Goal: Navigation & Orientation: Find specific page/section

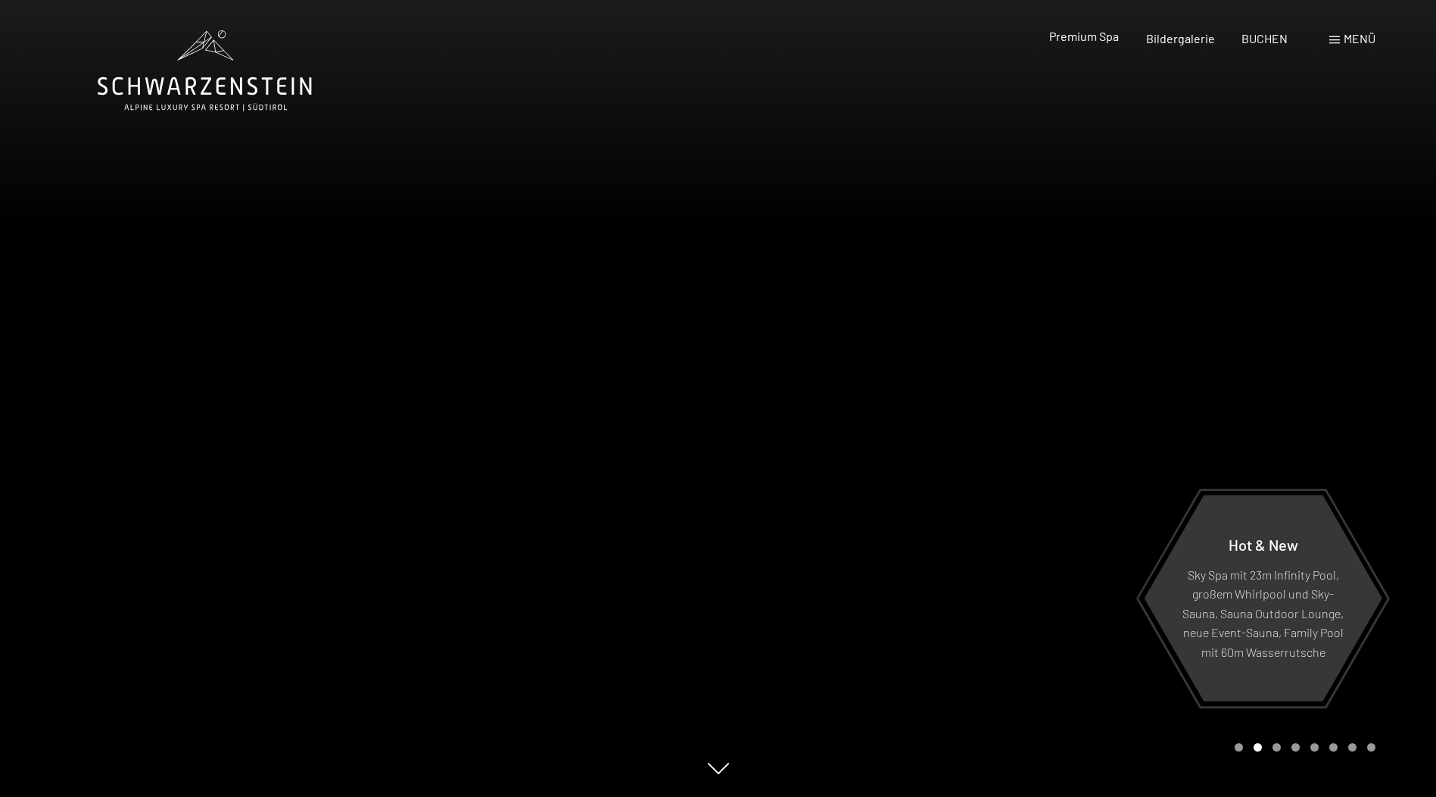
click at [1096, 36] on span "Premium Spa" at bounding box center [1084, 36] width 70 height 14
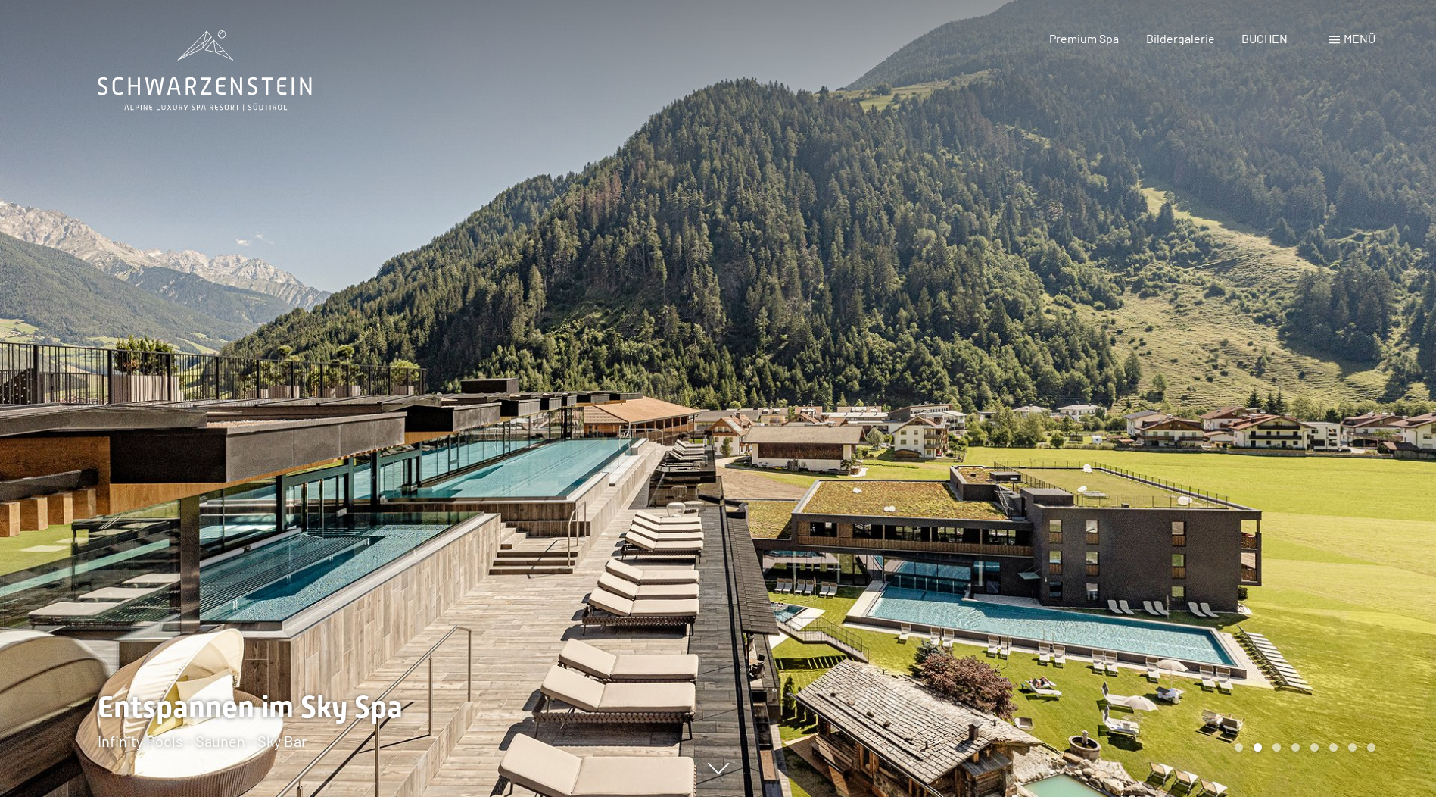
click at [738, 479] on div at bounding box center [1078, 398] width 719 height 797
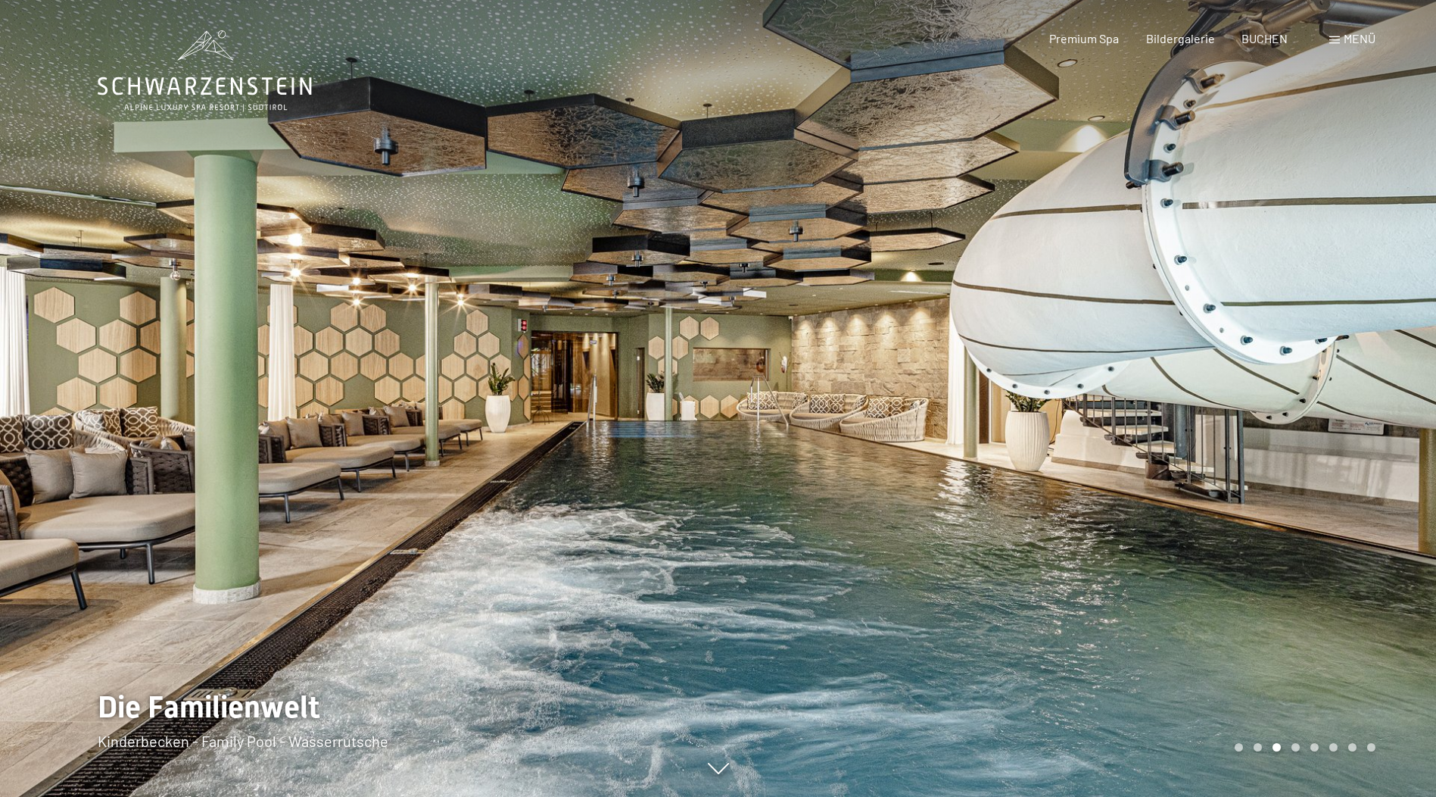
click at [848, 509] on div at bounding box center [1078, 398] width 719 height 797
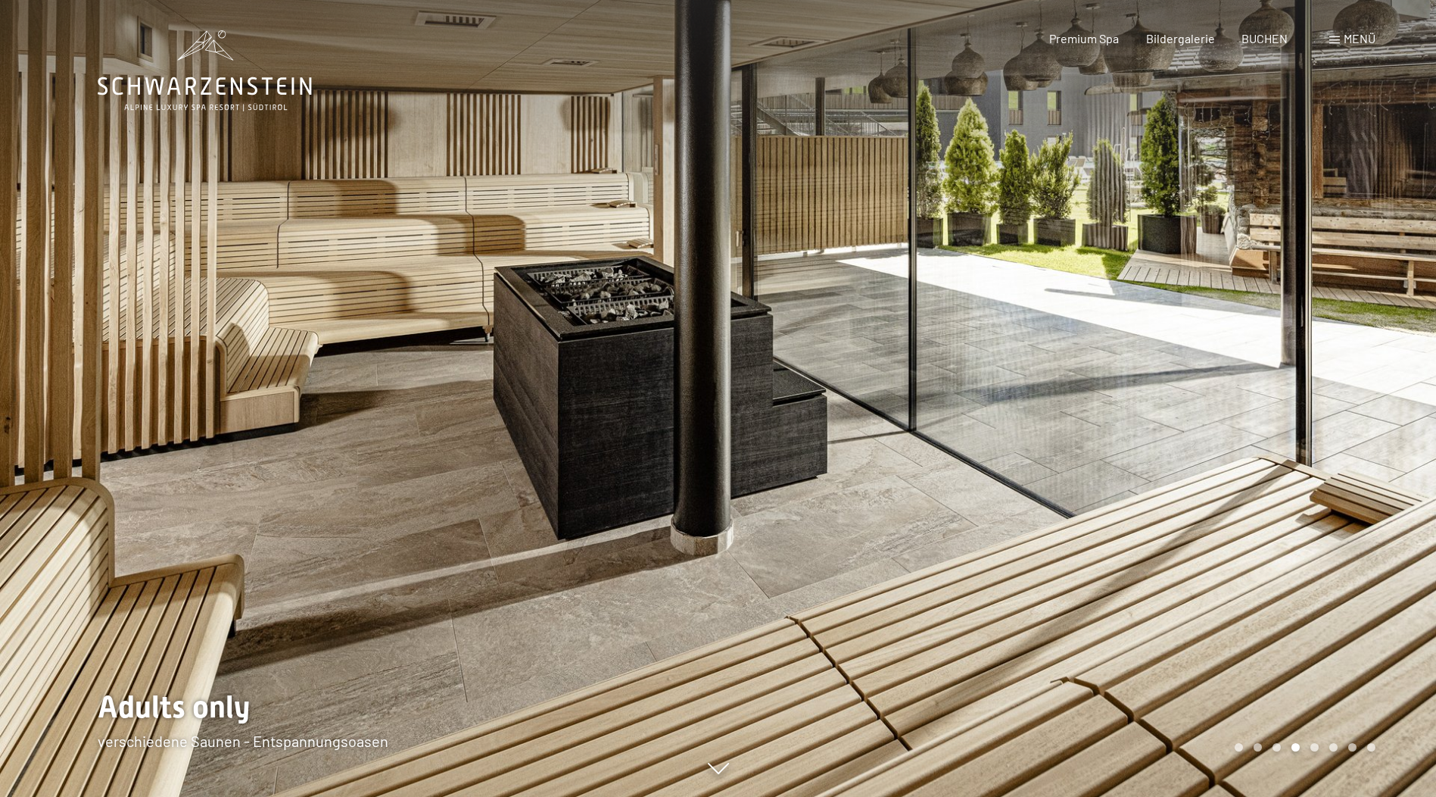
click at [848, 509] on div at bounding box center [1078, 398] width 719 height 797
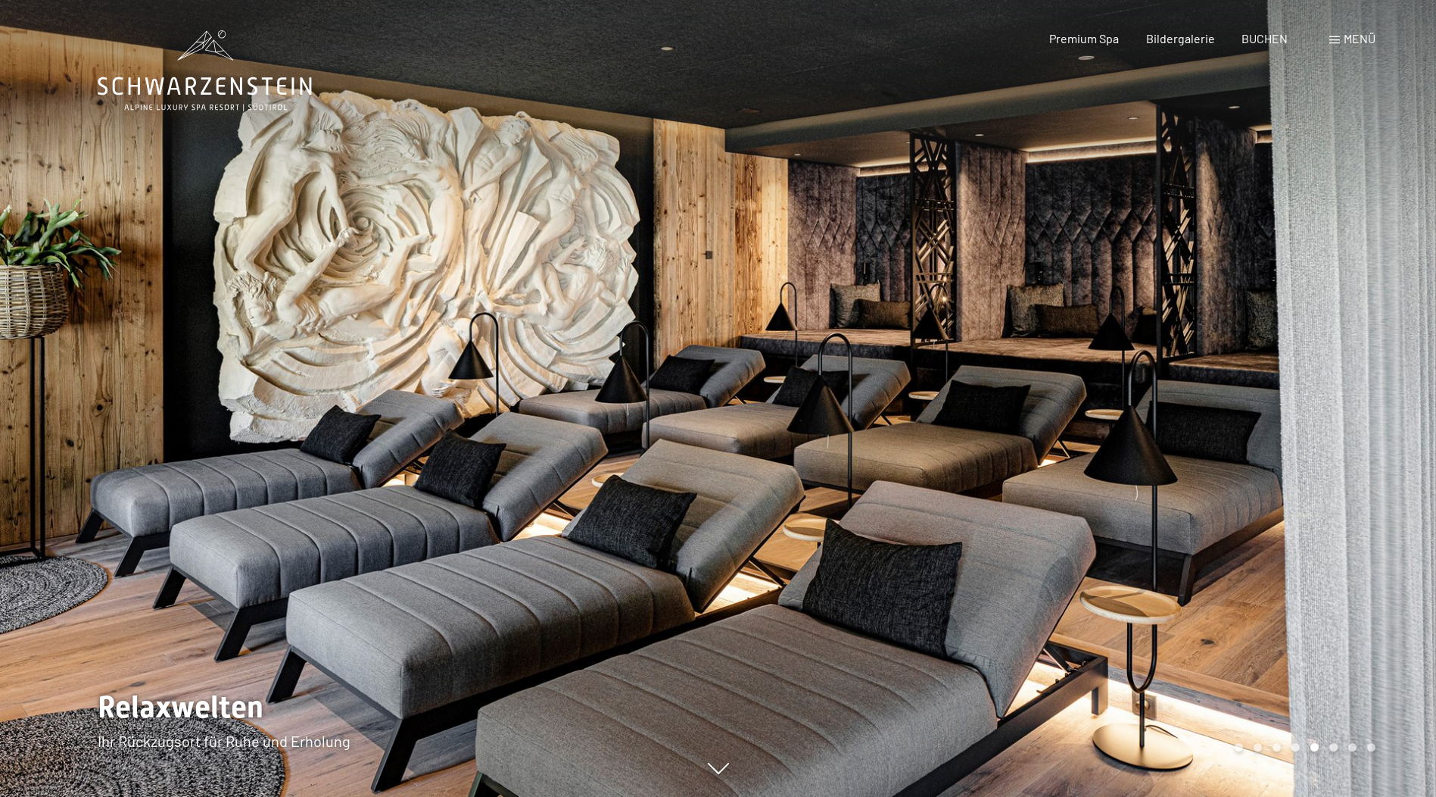
click at [848, 509] on div at bounding box center [1078, 398] width 719 height 797
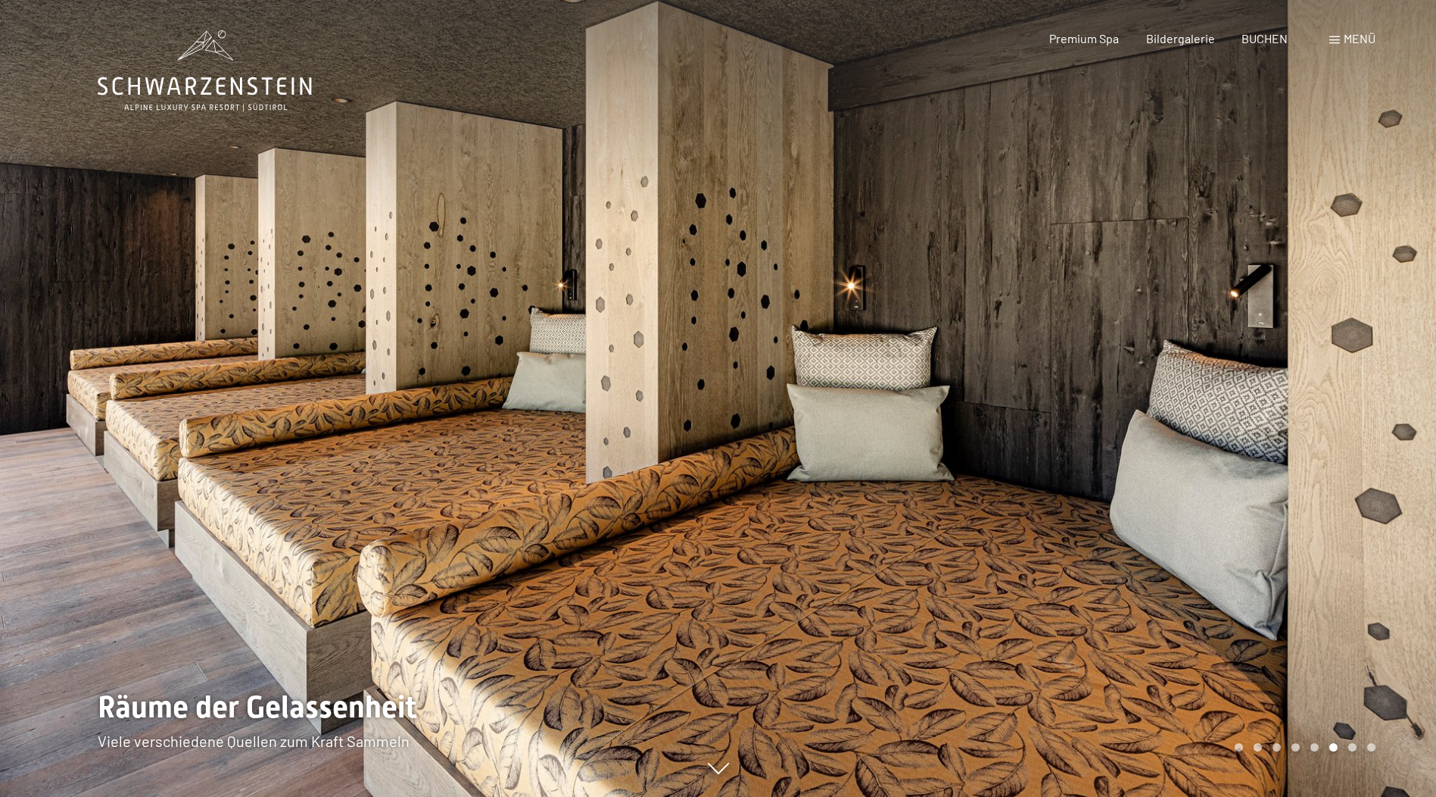
click at [848, 509] on div at bounding box center [1078, 398] width 719 height 797
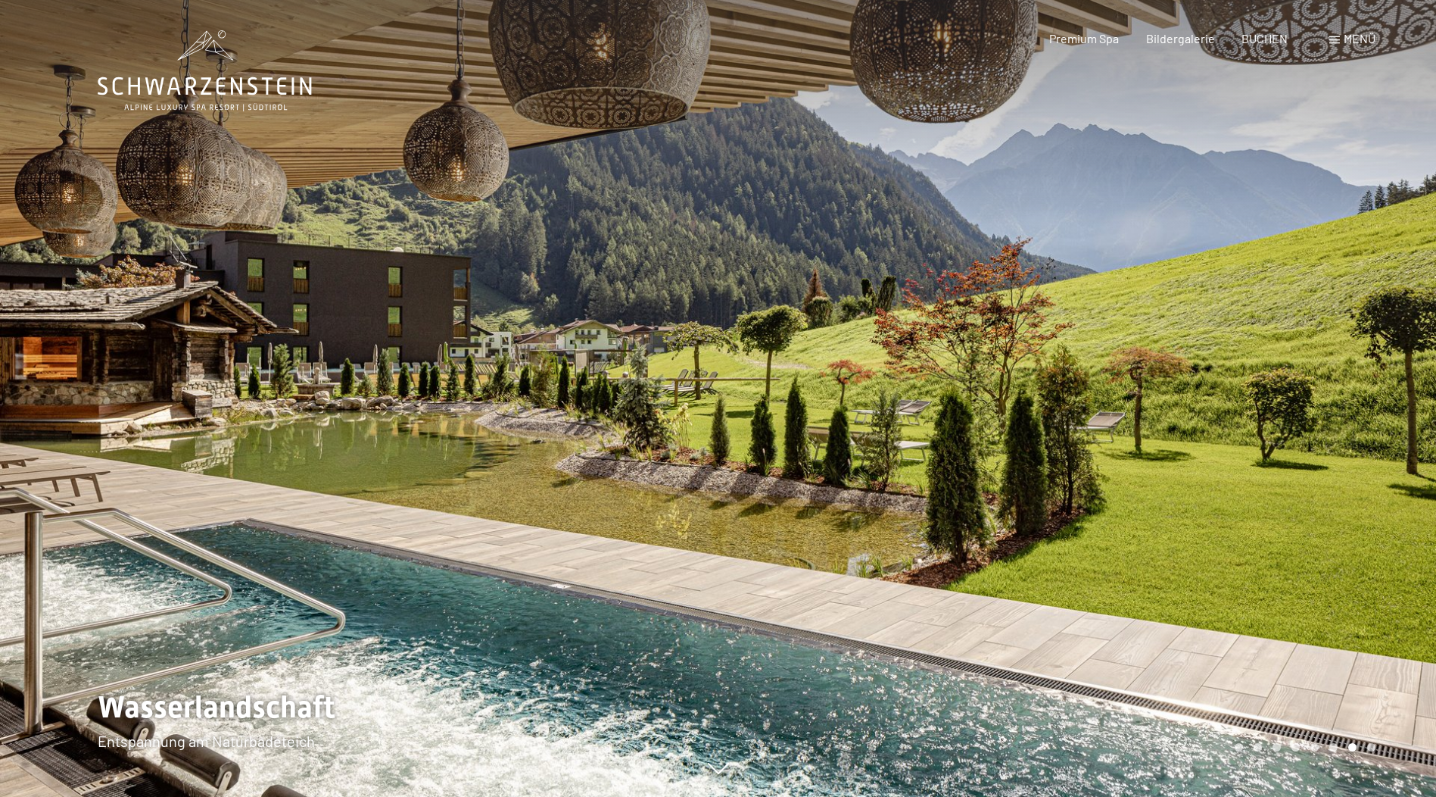
click at [848, 509] on div at bounding box center [1078, 398] width 719 height 797
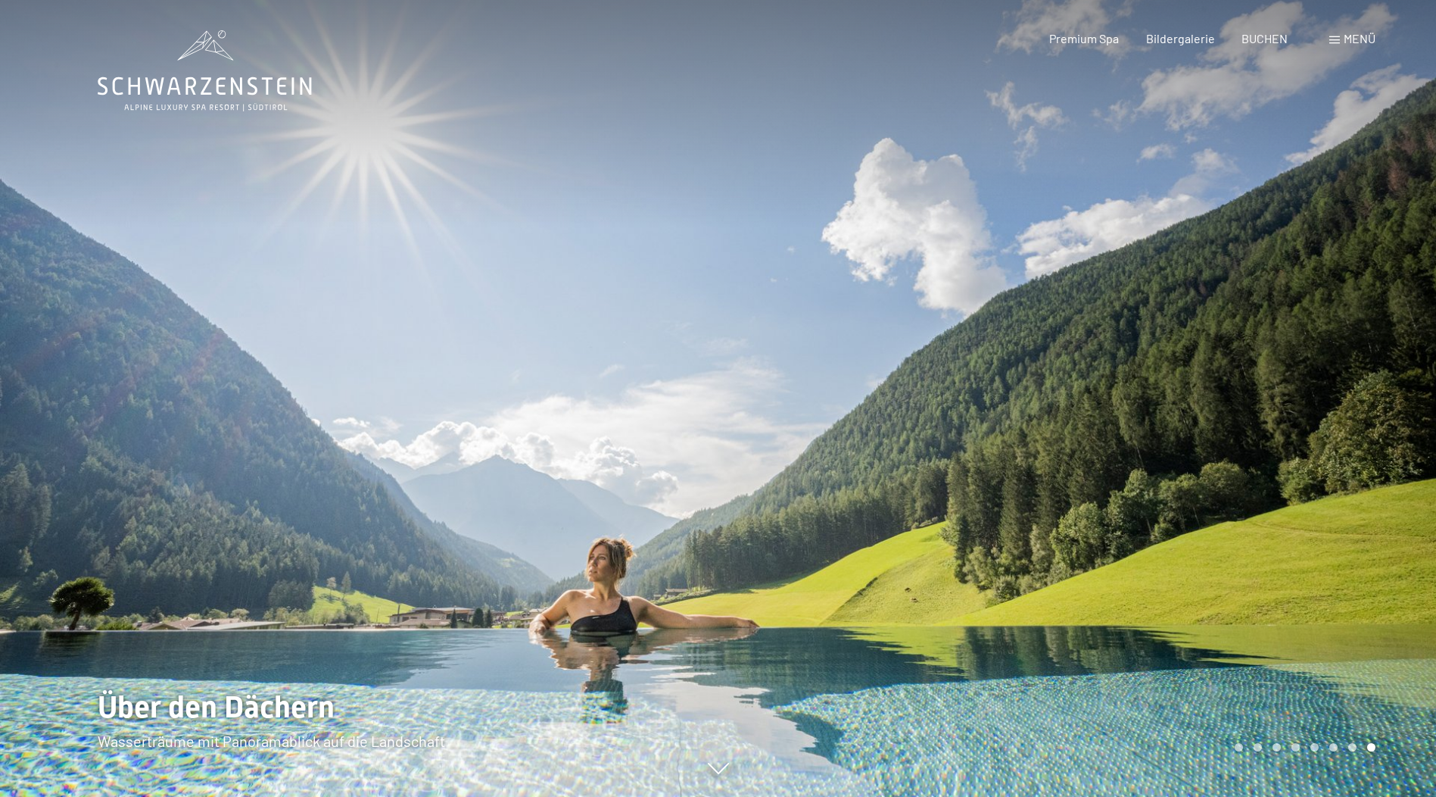
click at [1346, 38] on span "Menü" at bounding box center [1360, 38] width 32 height 14
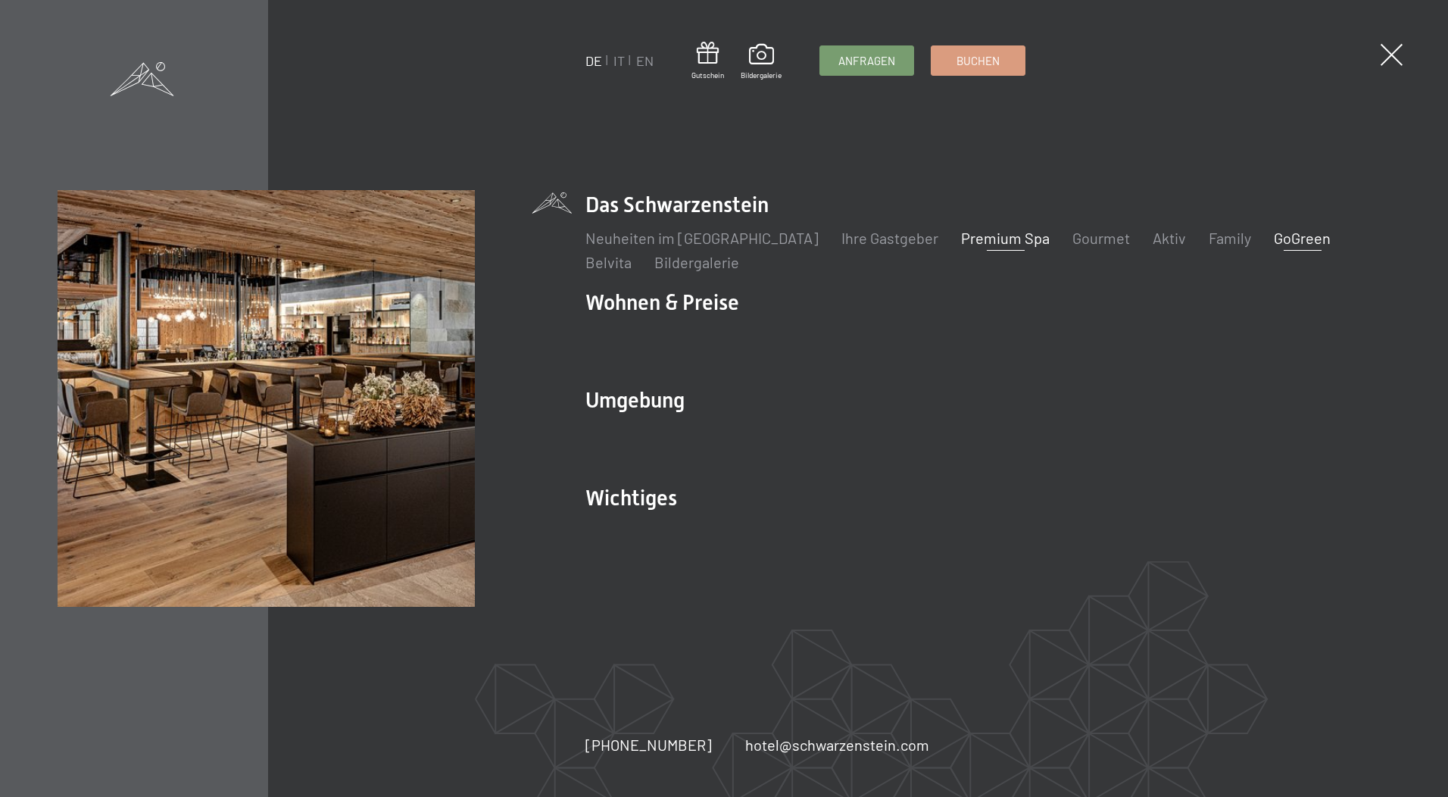
click at [1274, 241] on link "GoGreen" at bounding box center [1302, 238] width 57 height 18
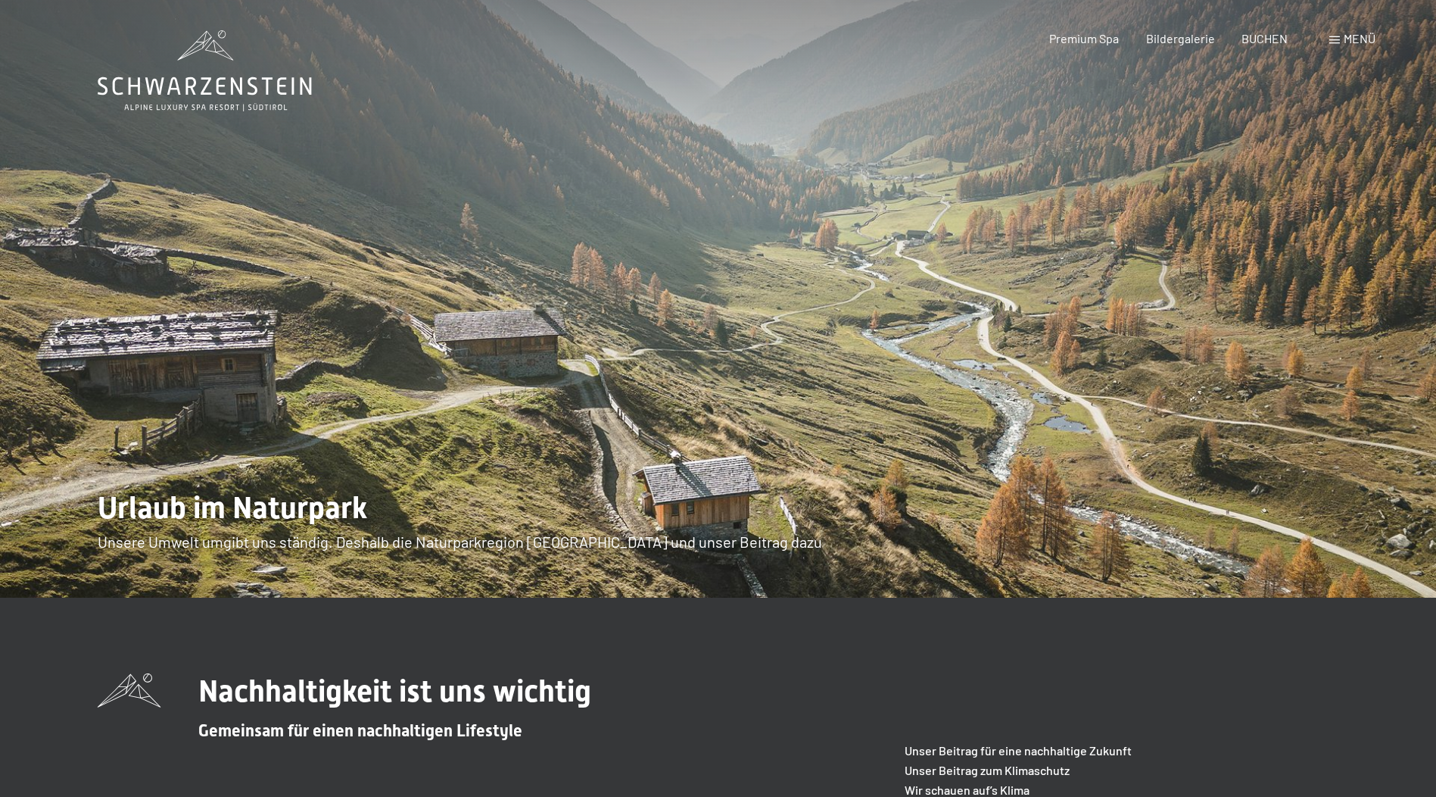
click at [1351, 39] on span "Menü" at bounding box center [1360, 38] width 32 height 14
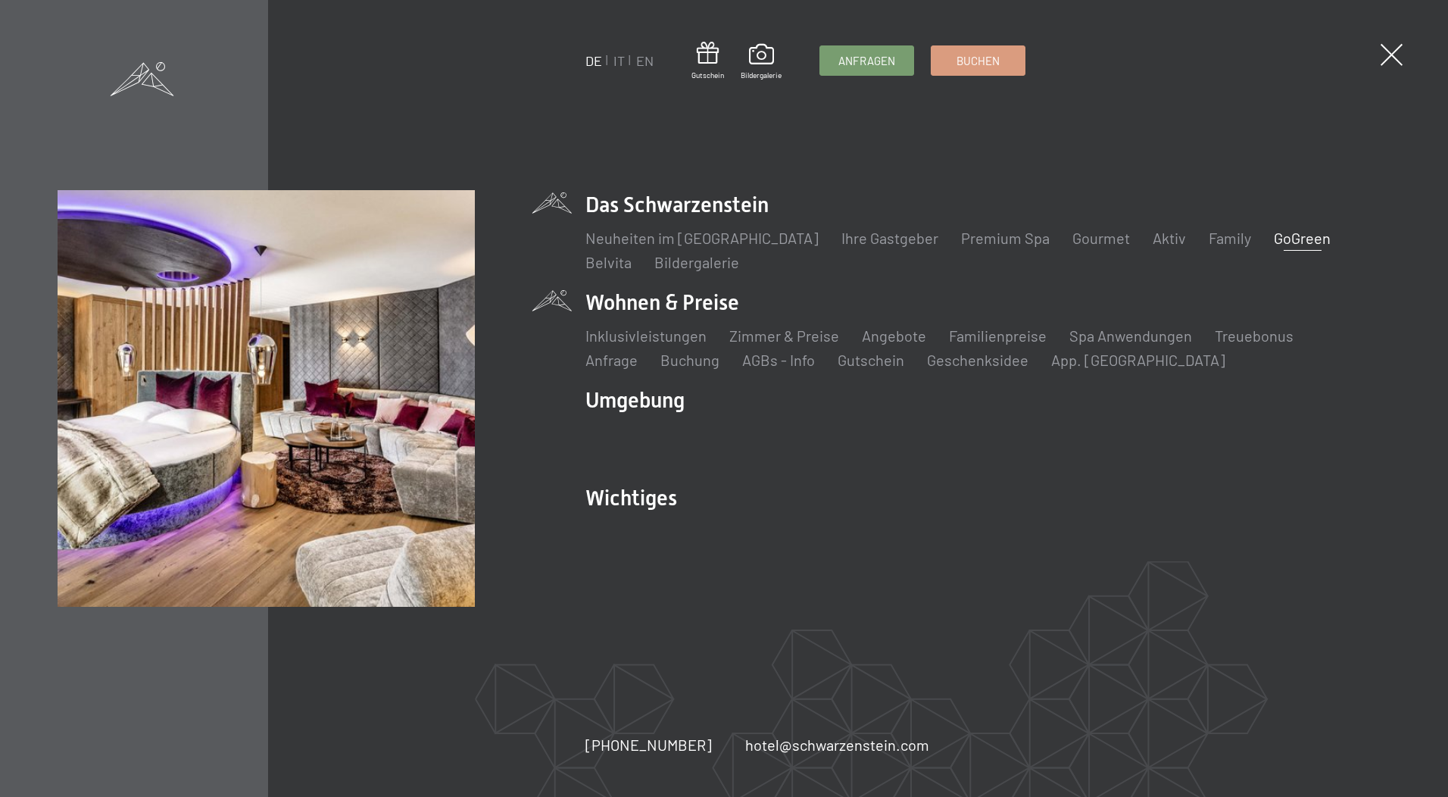
click at [652, 308] on li "Wohnen & Preise Inklusivleistungen [PERSON_NAME] & Preise Liste Angebote Liste …" at bounding box center [987, 329] width 804 height 83
